Goal: Book appointment/travel/reservation

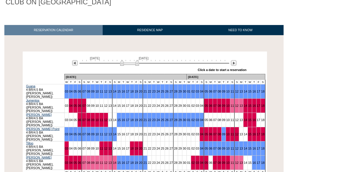
scroll to position [74, 0]
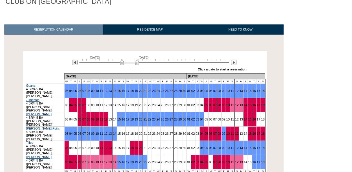
click at [137, 59] on img at bounding box center [129, 62] width 19 height 6
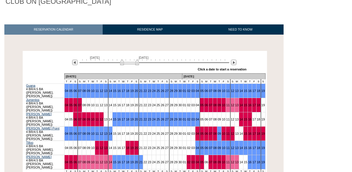
click at [137, 59] on img at bounding box center [129, 62] width 19 height 6
drag, startPoint x: 126, startPoint y: 56, endPoint x: 130, endPoint y: 57, distance: 4.2
click at [130, 59] on img at bounding box center [133, 62] width 19 height 6
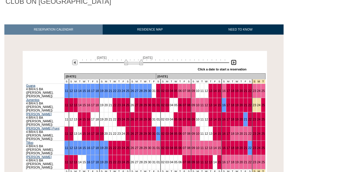
click at [235, 60] on img at bounding box center [234, 63] width 6 height 6
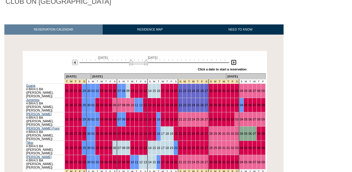
click at [235, 60] on img at bounding box center [234, 63] width 6 height 6
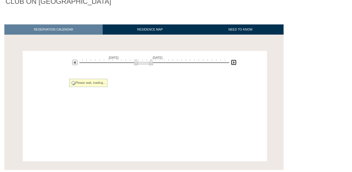
click at [235, 60] on img at bounding box center [234, 63] width 6 height 6
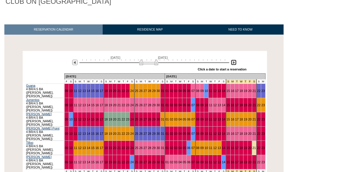
click at [235, 60] on img at bounding box center [234, 63] width 6 height 6
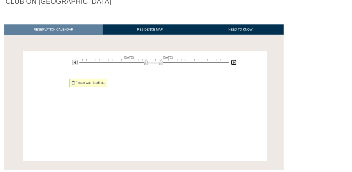
click at [235, 60] on img at bounding box center [234, 63] width 6 height 6
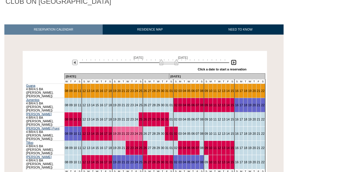
click at [235, 60] on img at bounding box center [234, 63] width 6 height 6
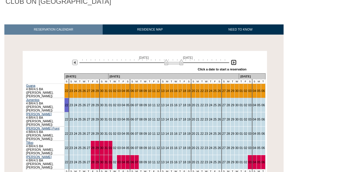
click at [235, 60] on img at bounding box center [234, 63] width 6 height 6
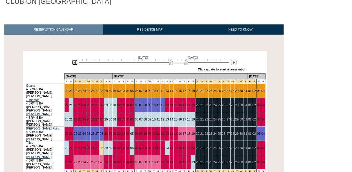
click at [73, 60] on img at bounding box center [75, 63] width 6 height 6
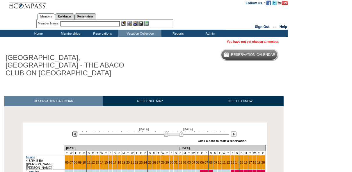
scroll to position [0, 0]
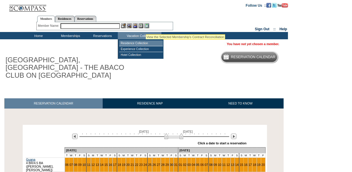
click at [140, 41] on td "Residence Collection" at bounding box center [141, 43] width 44 height 6
